Goal: Navigation & Orientation: Find specific page/section

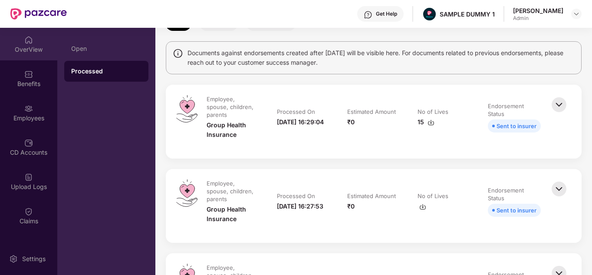
click at [24, 41] on img at bounding box center [28, 40] width 9 height 9
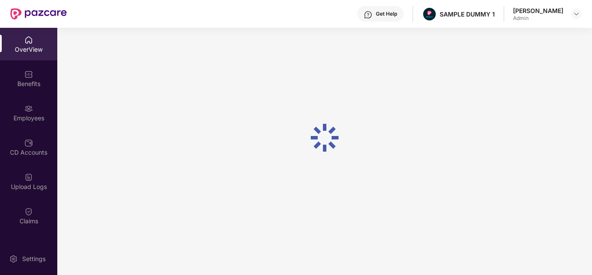
scroll to position [28, 0]
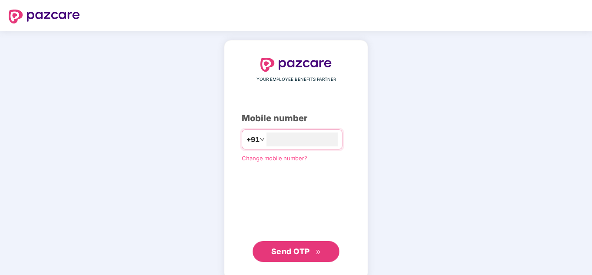
type input "**********"
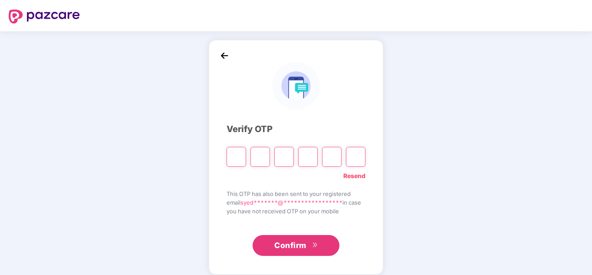
click at [357, 174] on link "Resend" at bounding box center [354, 176] width 22 height 10
click at [237, 151] on input "Please enter verification code. Digit 1" at bounding box center [236, 157] width 20 height 20
type input "*"
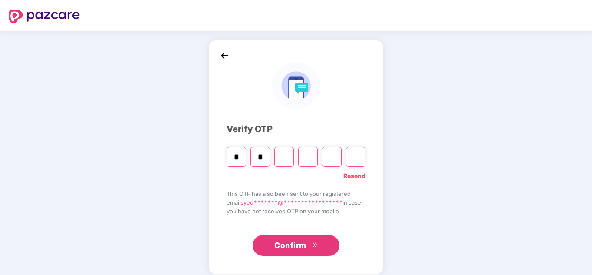
type input "*"
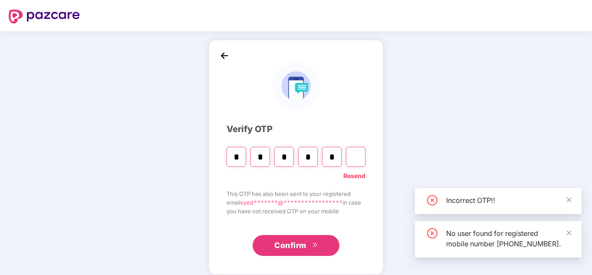
type input "*"
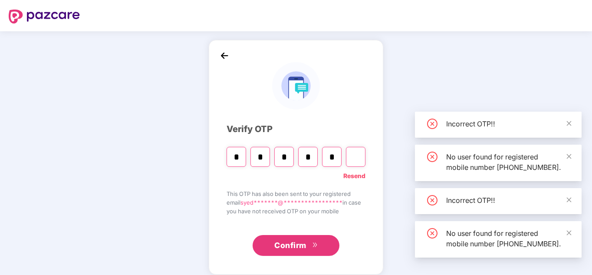
type input "*"
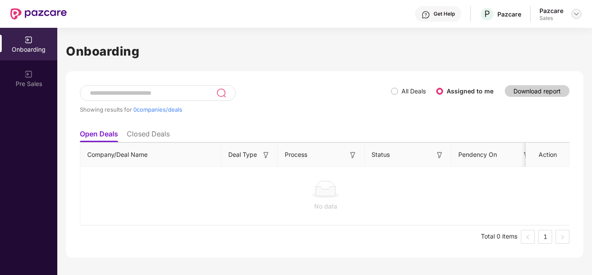
click at [577, 13] on img at bounding box center [576, 13] width 7 height 7
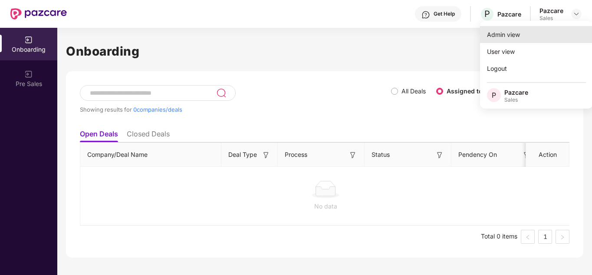
click at [513, 33] on div "Admin view" at bounding box center [536, 34] width 113 height 17
